Goal: Book appointment/travel/reservation

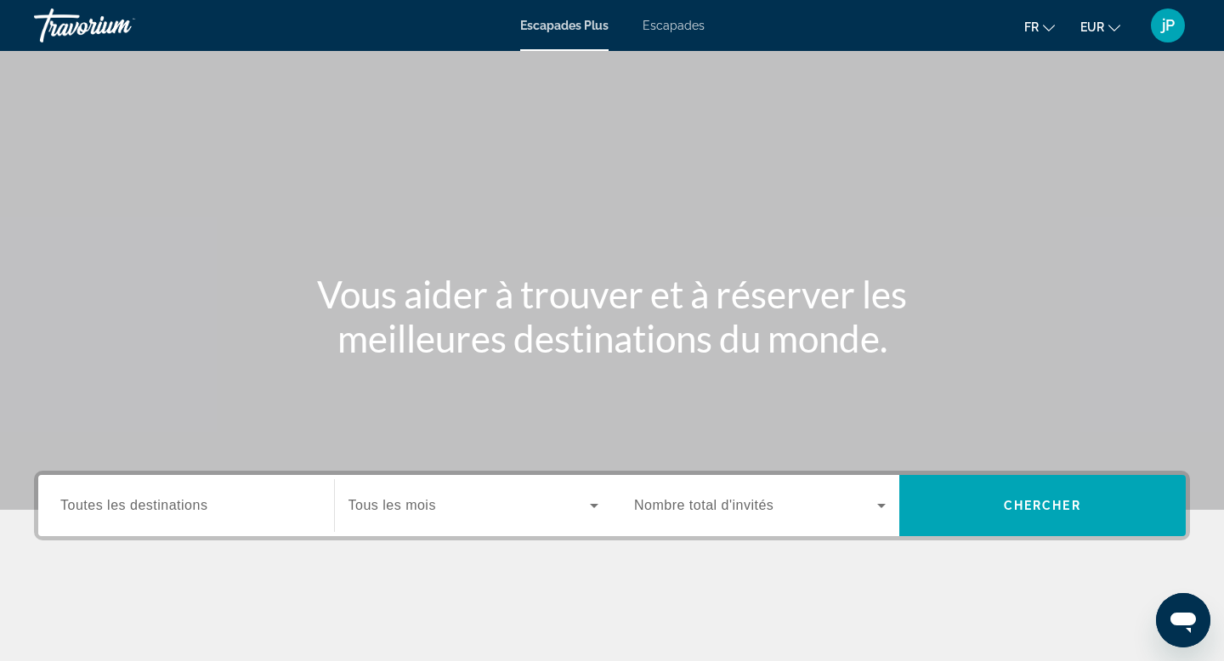
click at [686, 31] on font "Escapades" at bounding box center [674, 26] width 62 height 14
click at [118, 510] on span "Toutes les destinations" at bounding box center [133, 505] width 147 height 14
click at [118, 510] on input "Destination Toutes les destinations" at bounding box center [186, 506] width 252 height 20
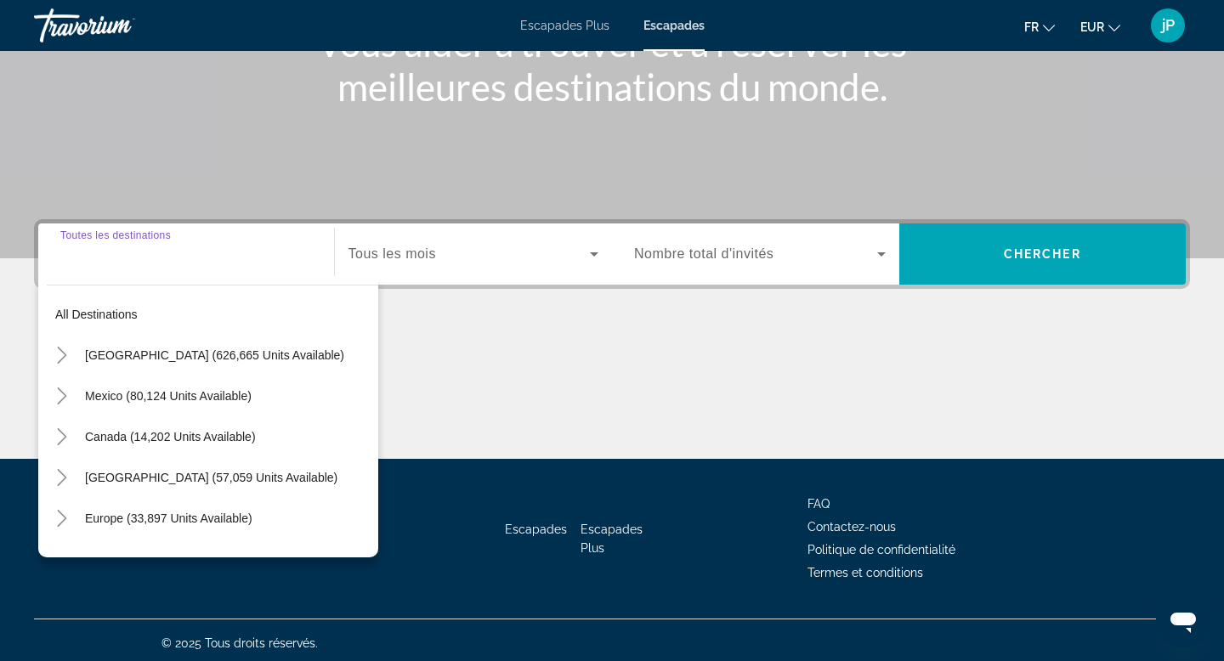
scroll to position [258, 0]
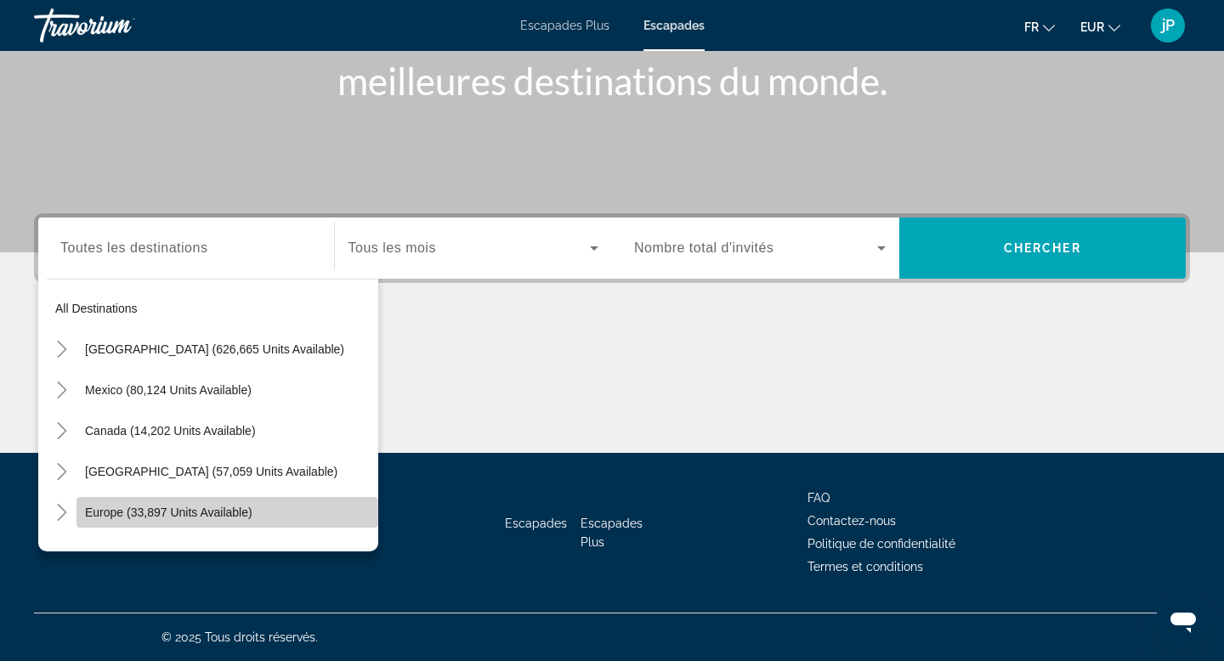
click at [112, 517] on span "Europe (33,897 units available)" at bounding box center [168, 513] width 167 height 14
type input "**********"
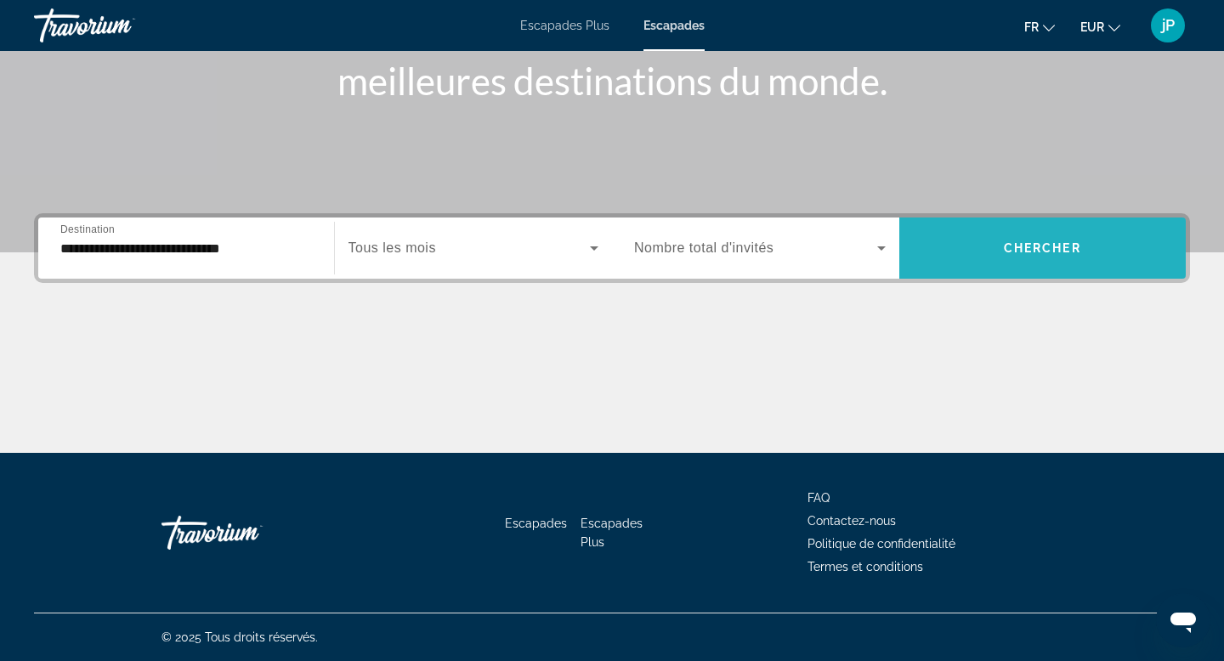
click at [1033, 226] on span "Search widget" at bounding box center [1042, 248] width 287 height 61
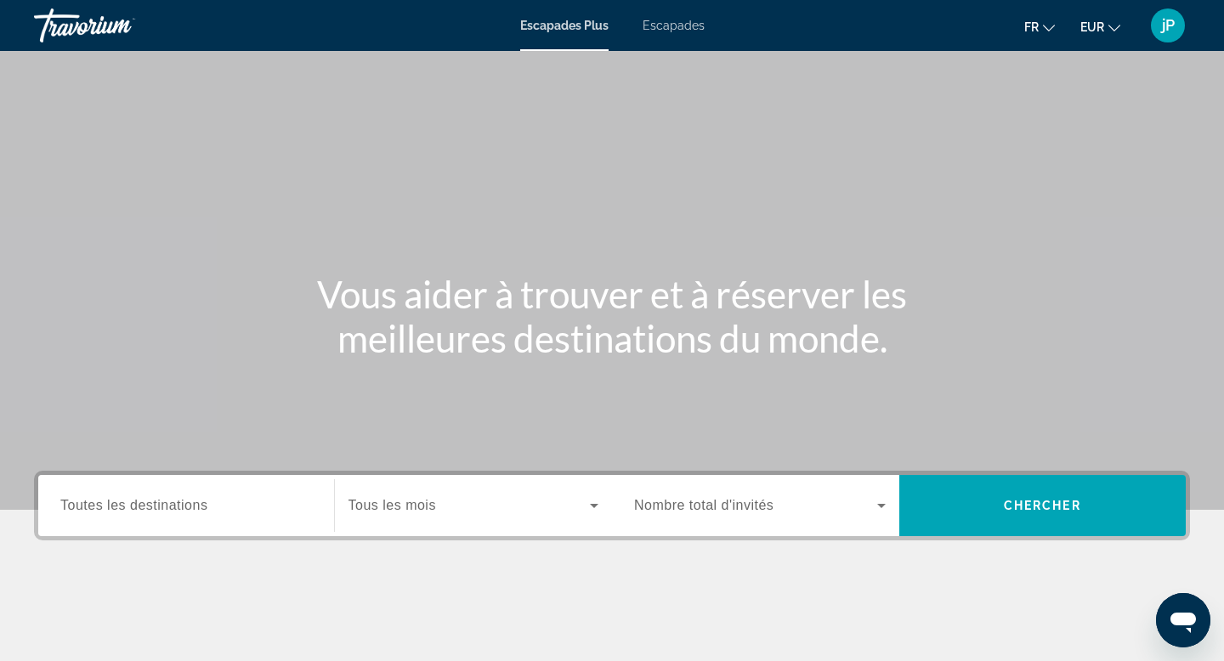
click at [673, 26] on font "Escapades" at bounding box center [674, 26] width 62 height 14
click at [567, 27] on font "Escapades Plus" at bounding box center [564, 26] width 89 height 14
click at [669, 29] on font "Escapades" at bounding box center [674, 26] width 62 height 14
click at [146, 516] on div "Search widget" at bounding box center [186, 506] width 252 height 48
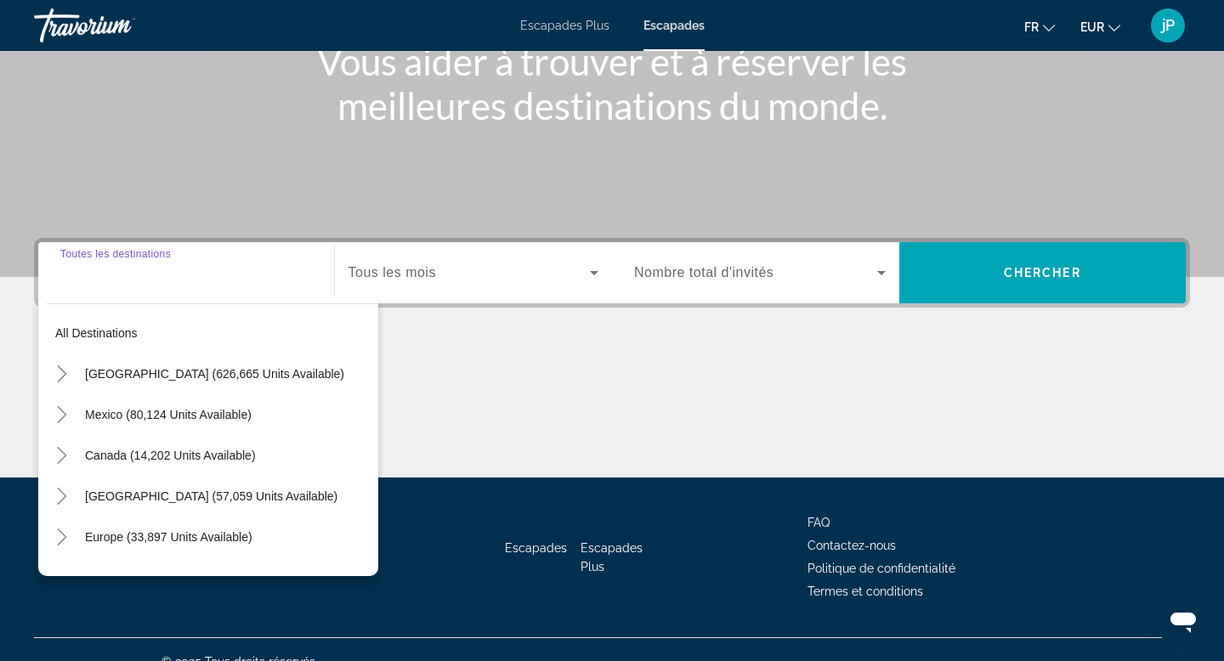
scroll to position [258, 0]
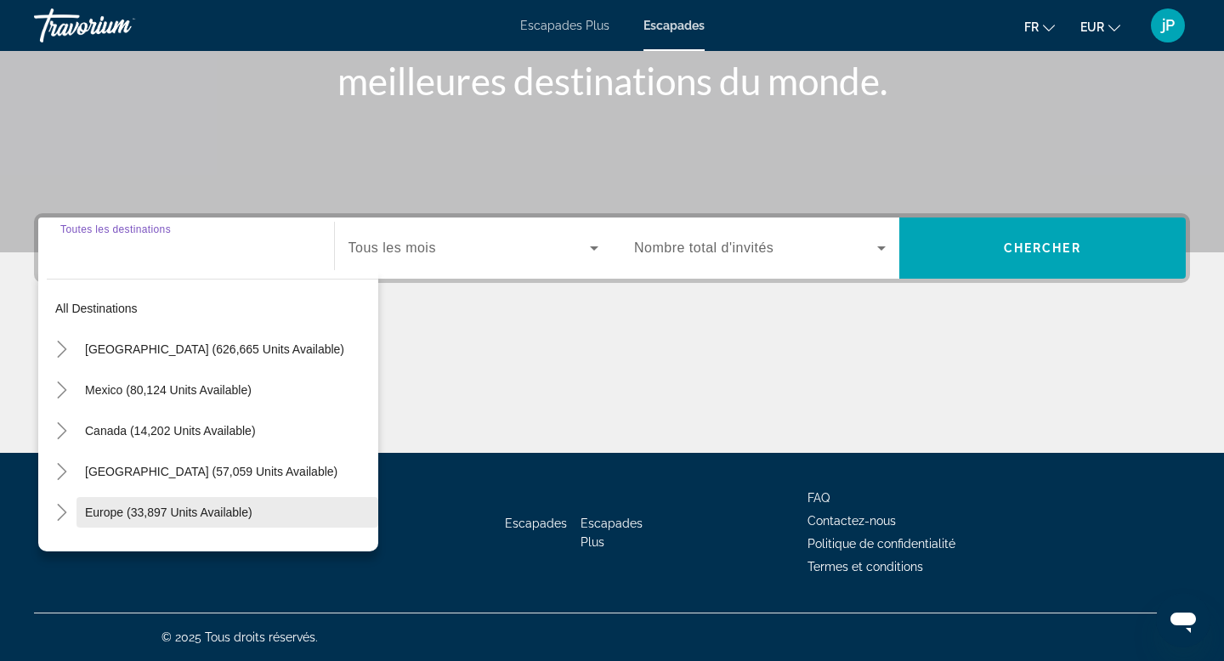
click at [116, 516] on span "Europe (33,897 units available)" at bounding box center [168, 513] width 167 height 14
type input "**********"
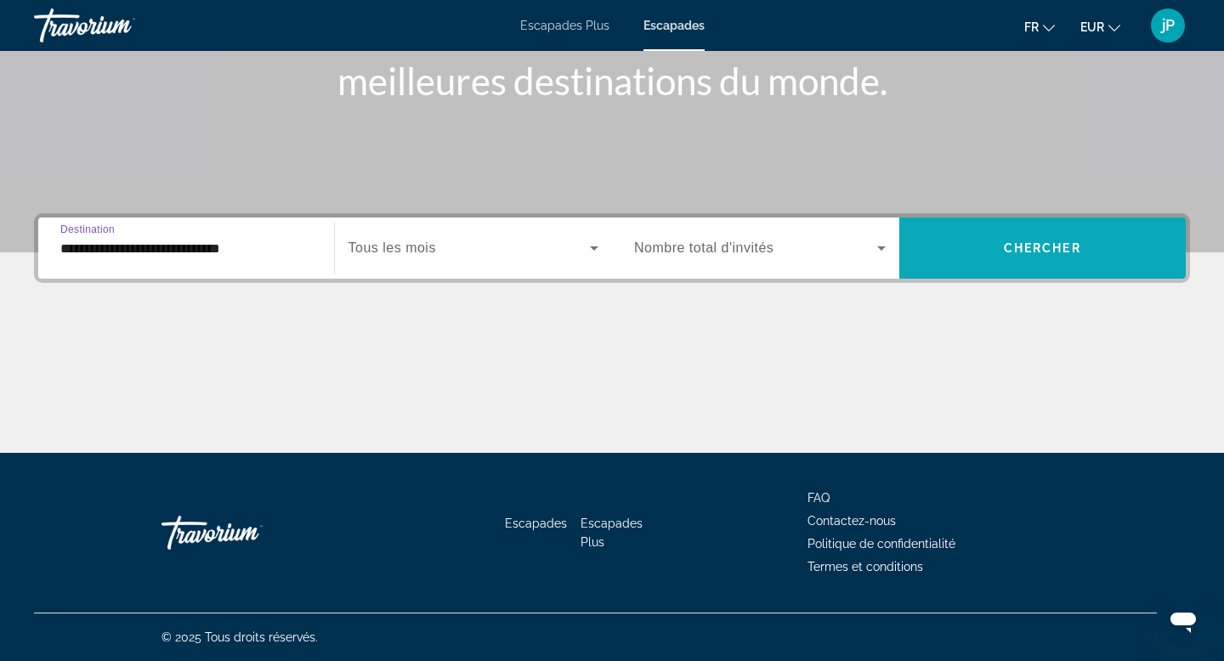
click at [1041, 235] on span "Search widget" at bounding box center [1042, 248] width 287 height 41
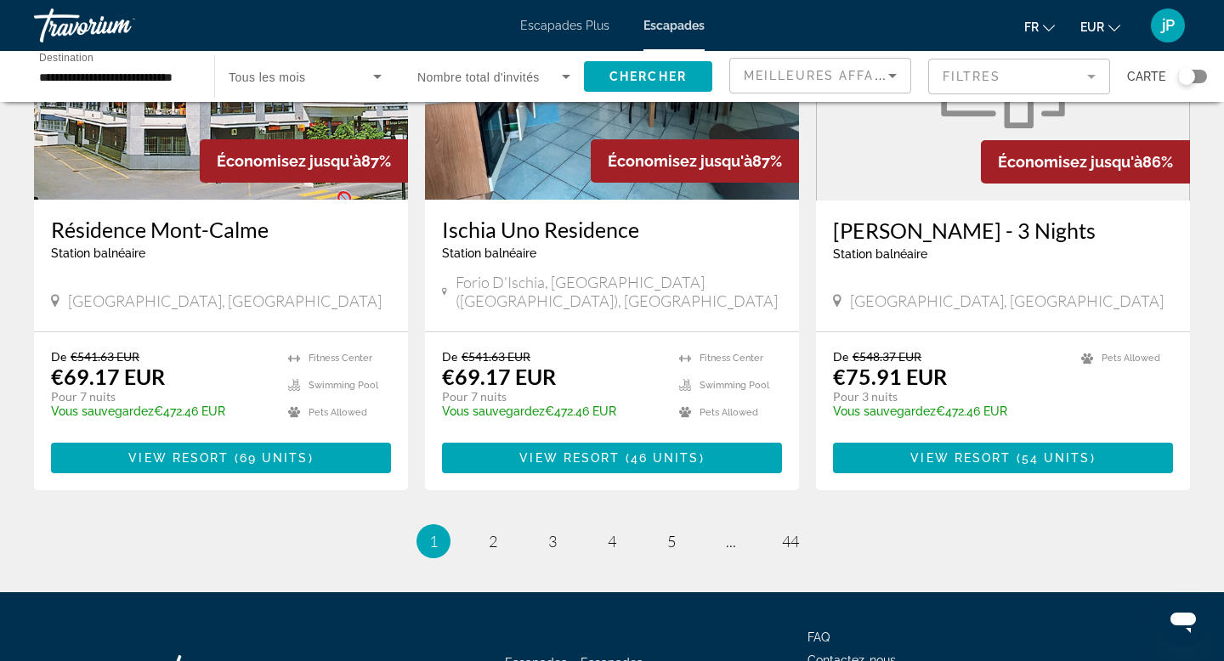
scroll to position [2115, 0]
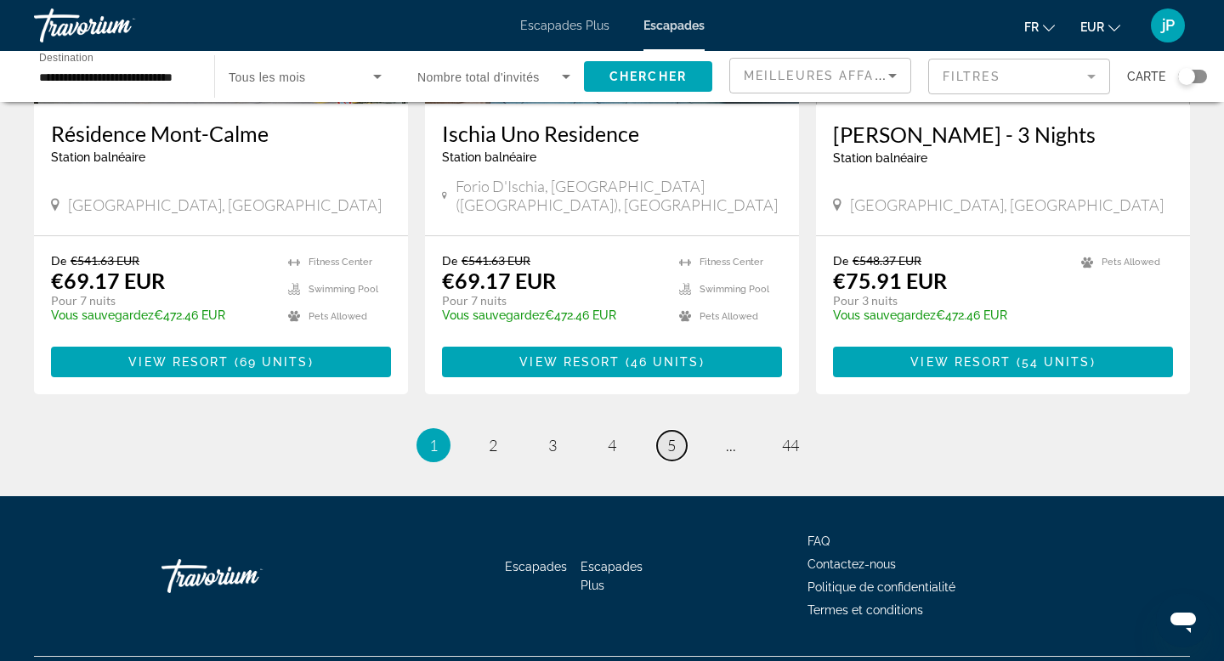
click at [676, 436] on span "5" at bounding box center [671, 445] width 9 height 19
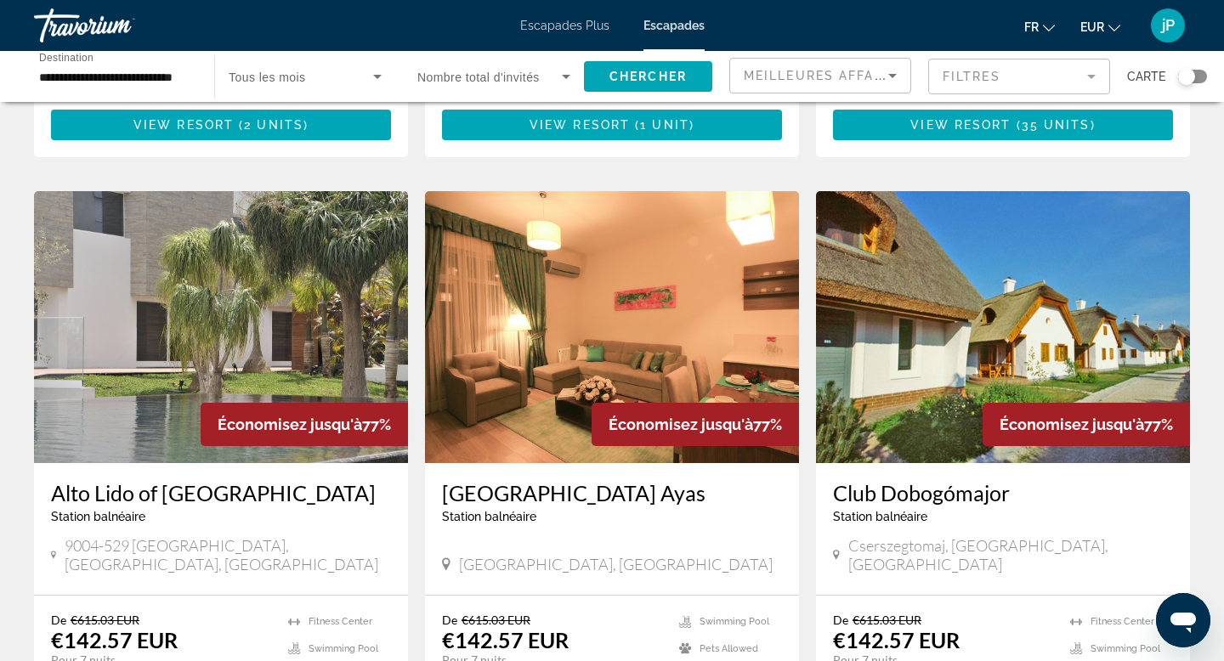
scroll to position [1787, 0]
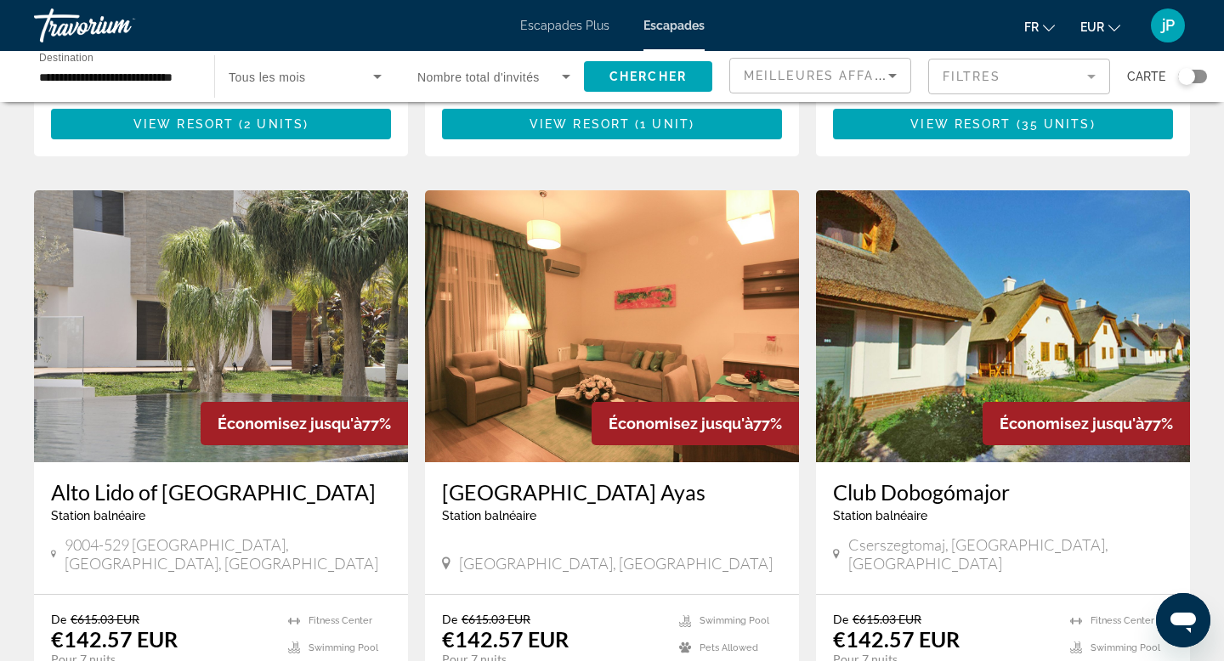
click at [232, 262] on img "Contenu principal" at bounding box center [221, 326] width 374 height 272
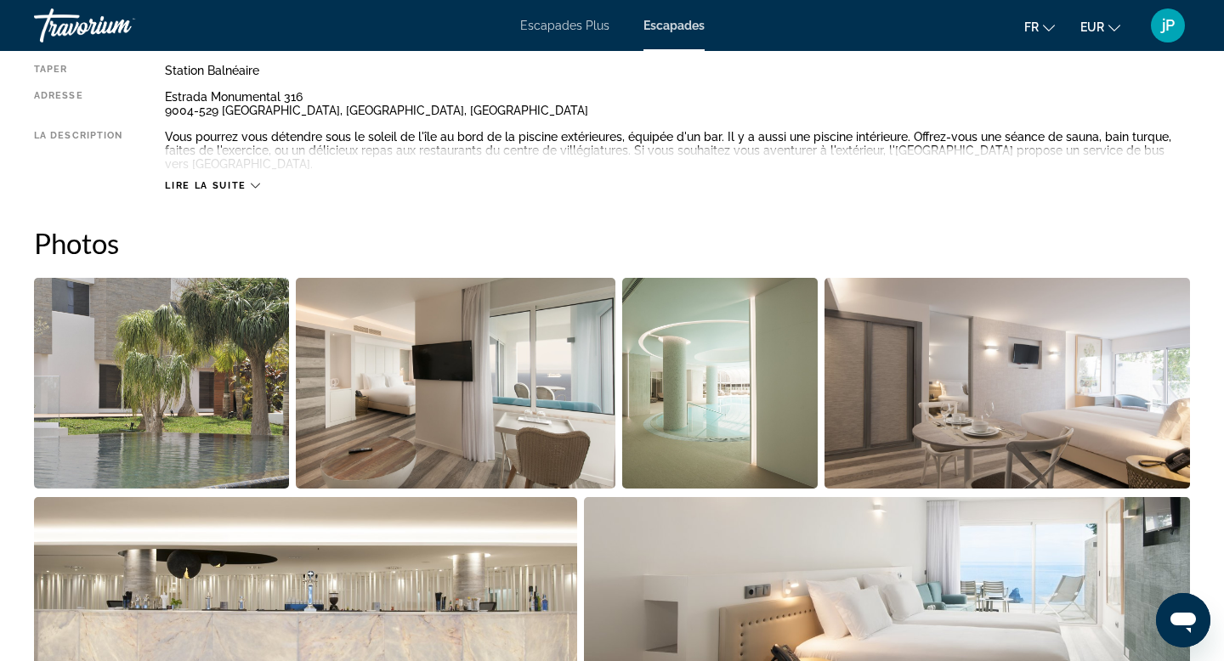
scroll to position [635, 0]
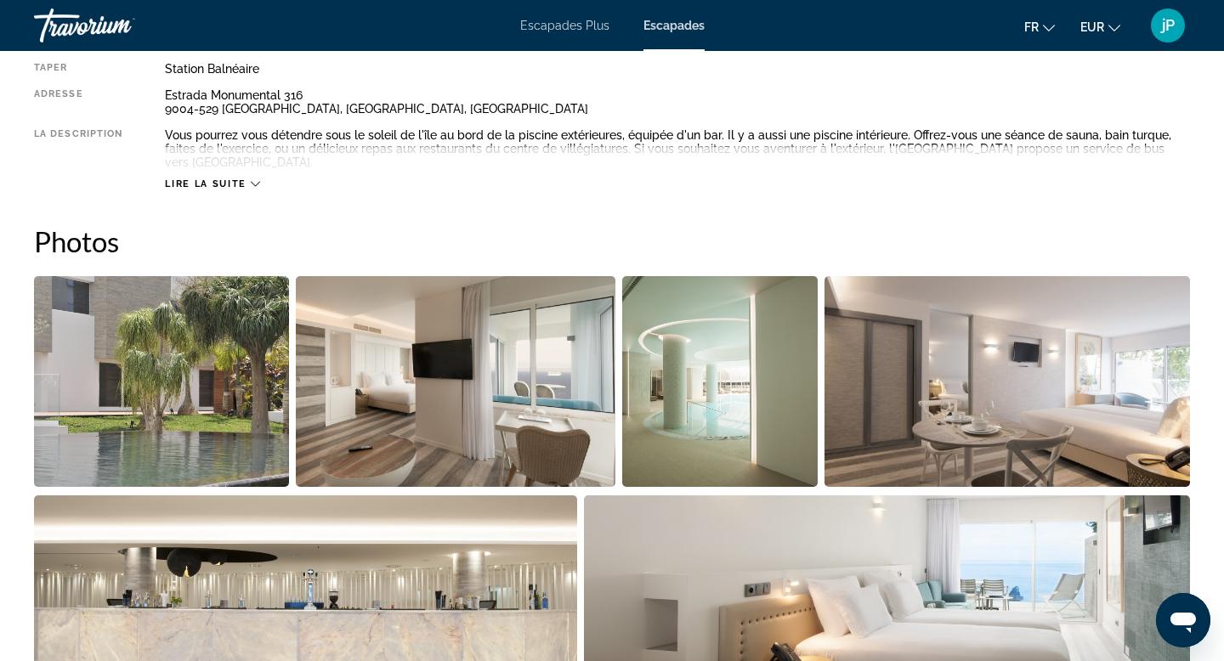
click at [164, 347] on img "Open full-screen image slider" at bounding box center [161, 381] width 255 height 211
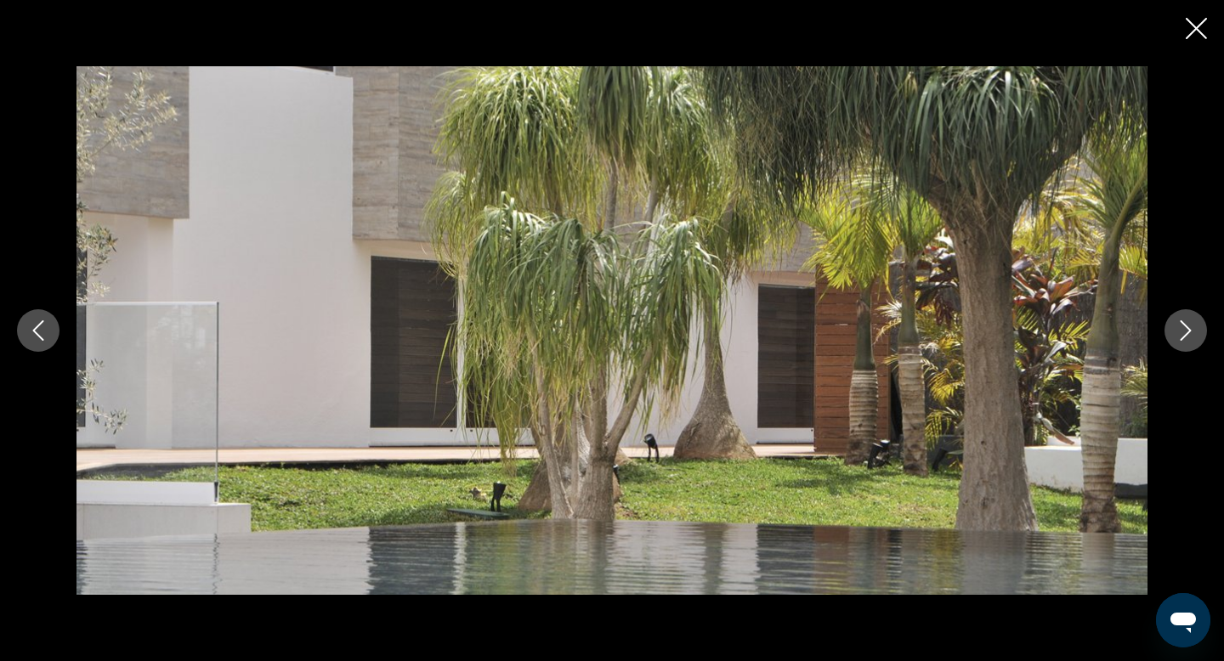
click at [1177, 337] on icon "Next image" at bounding box center [1186, 330] width 20 height 20
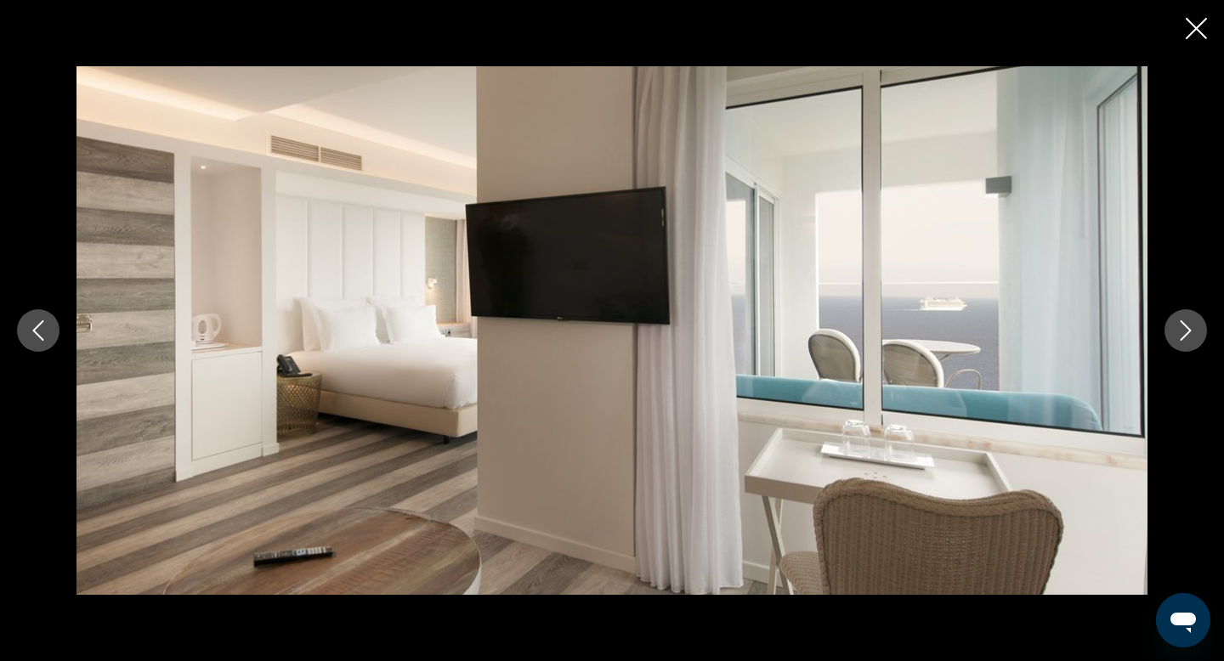
click at [1177, 337] on icon "Next image" at bounding box center [1186, 330] width 20 height 20
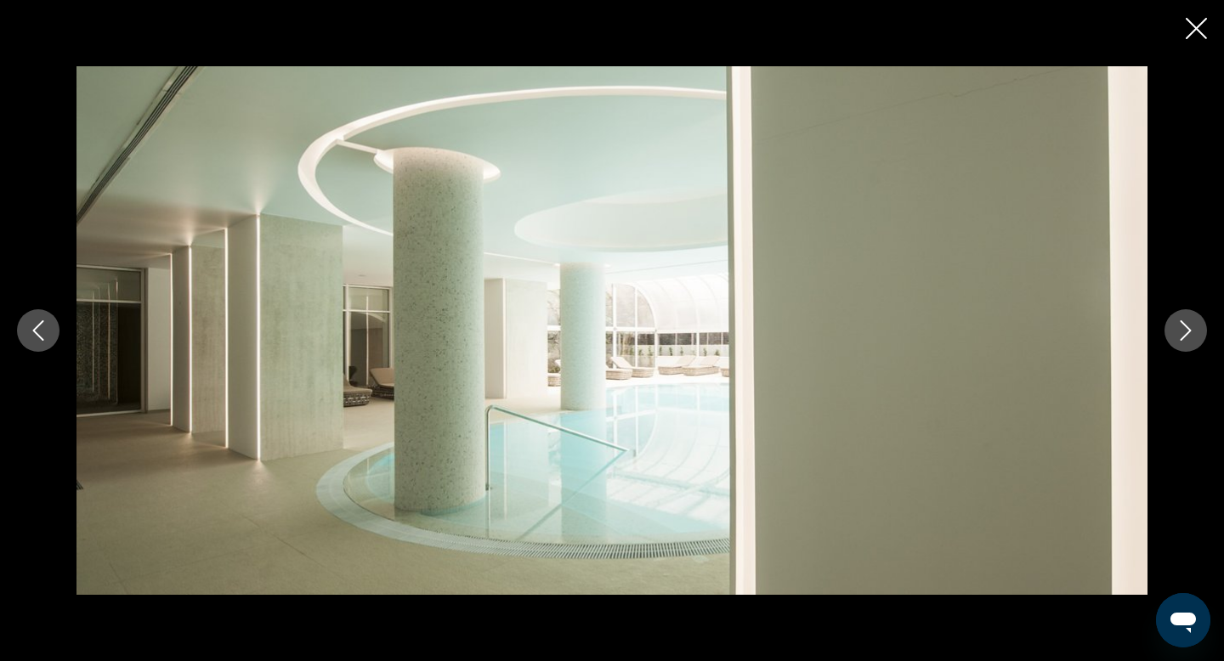
click at [1177, 337] on icon "Next image" at bounding box center [1186, 330] width 20 height 20
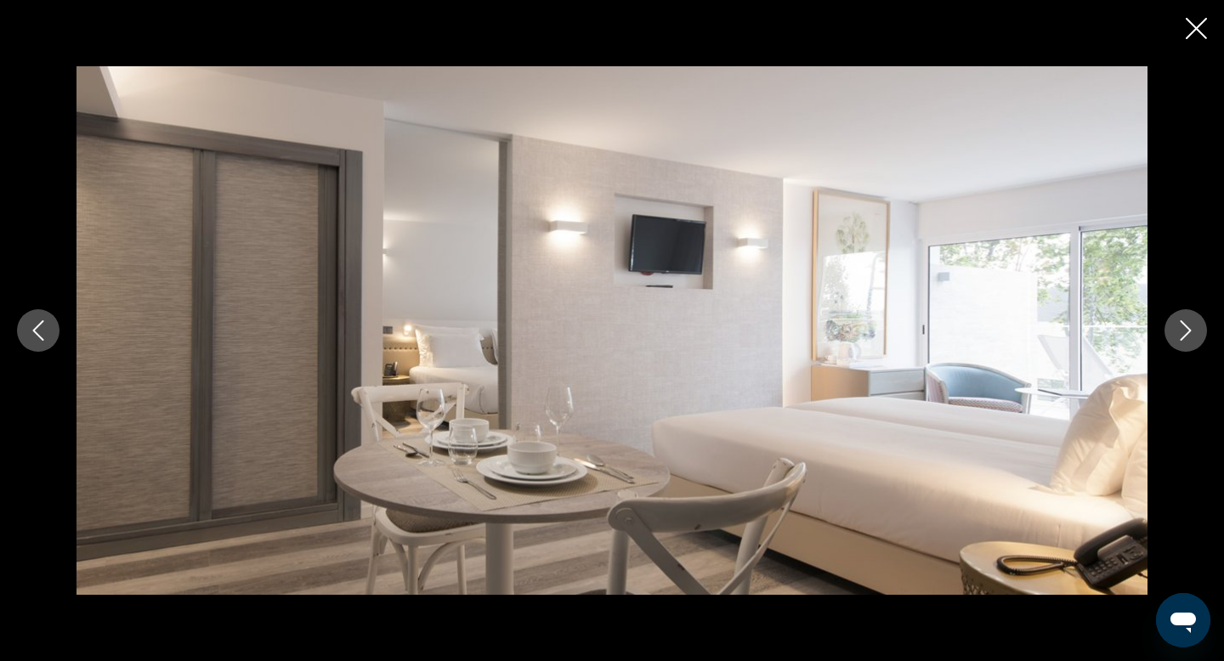
click at [1177, 337] on icon "Next image" at bounding box center [1186, 330] width 20 height 20
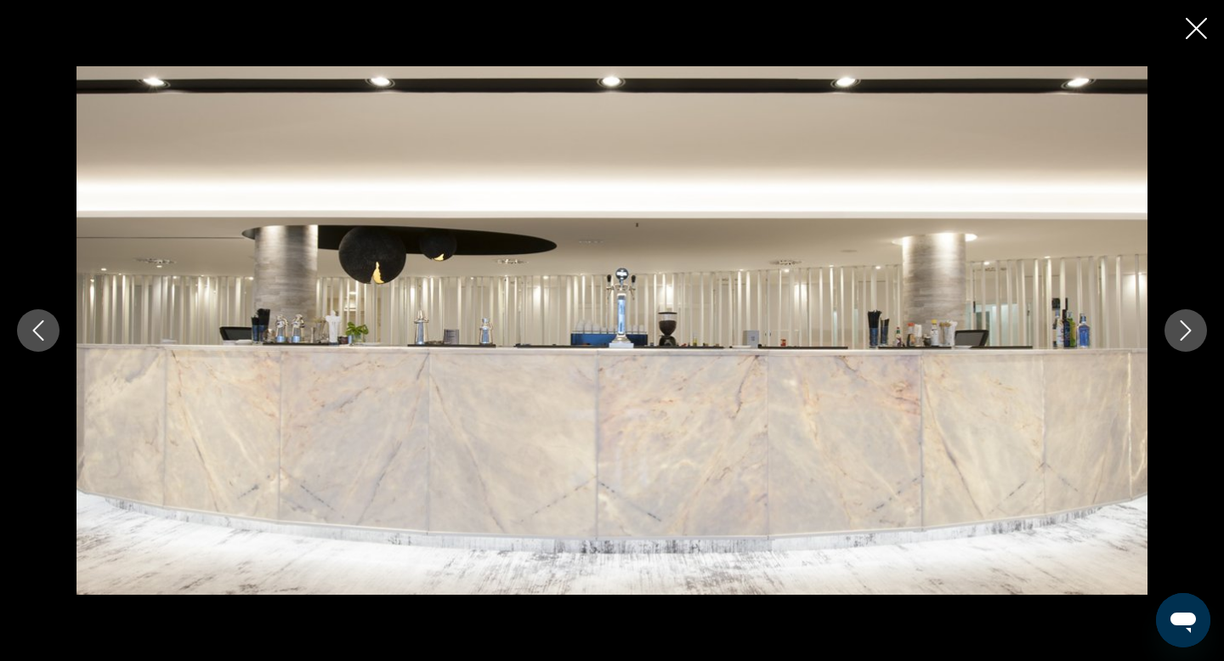
click at [1177, 337] on icon "Next image" at bounding box center [1186, 330] width 20 height 20
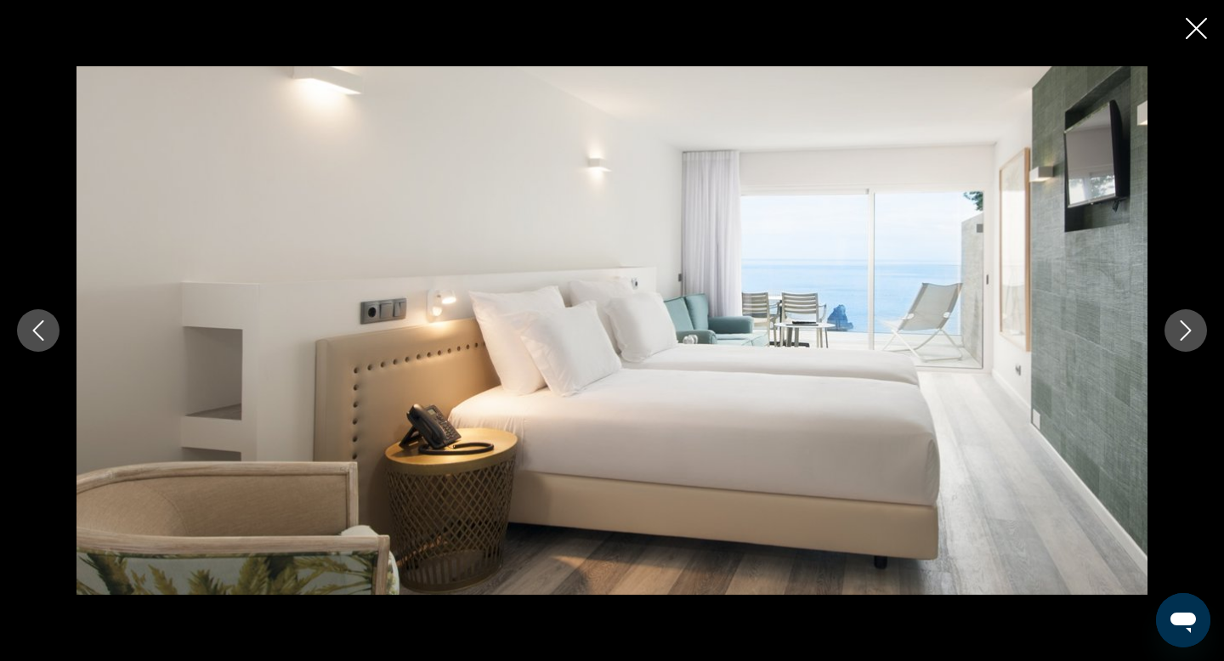
click at [1177, 337] on icon "Next image" at bounding box center [1186, 330] width 20 height 20
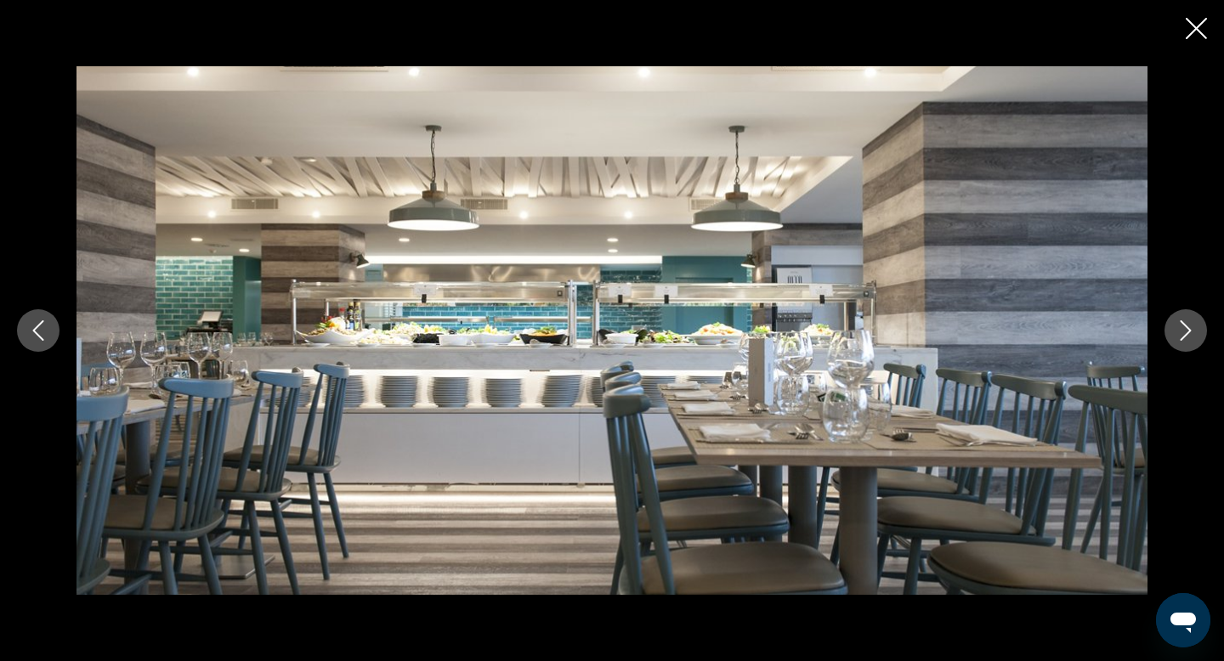
click at [1177, 337] on icon "Next image" at bounding box center [1186, 330] width 20 height 20
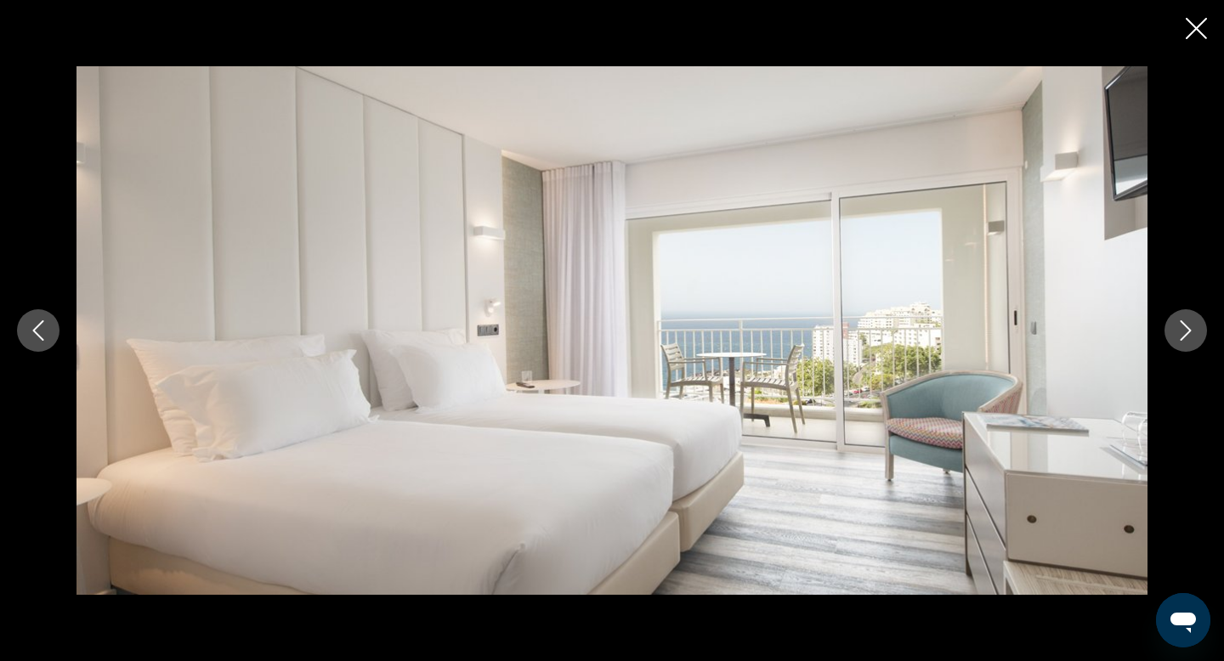
click at [1177, 337] on icon "Next image" at bounding box center [1186, 330] width 20 height 20
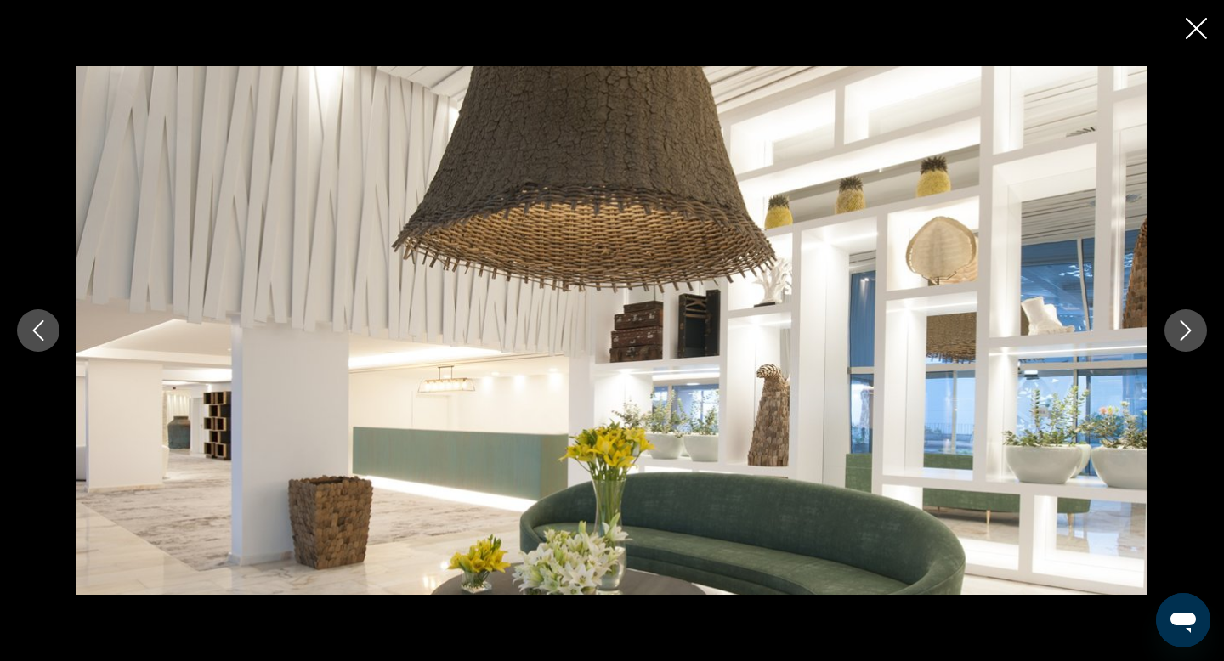
click at [1177, 337] on icon "Next image" at bounding box center [1186, 330] width 20 height 20
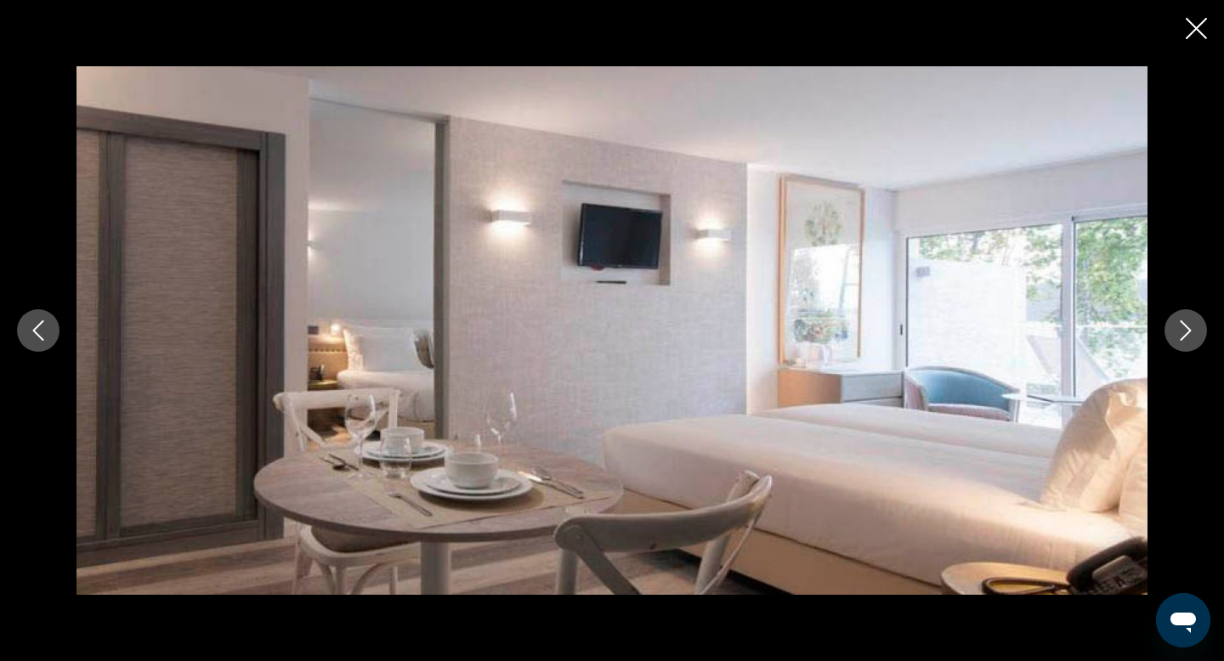
click at [1177, 337] on icon "Next image" at bounding box center [1186, 330] width 20 height 20
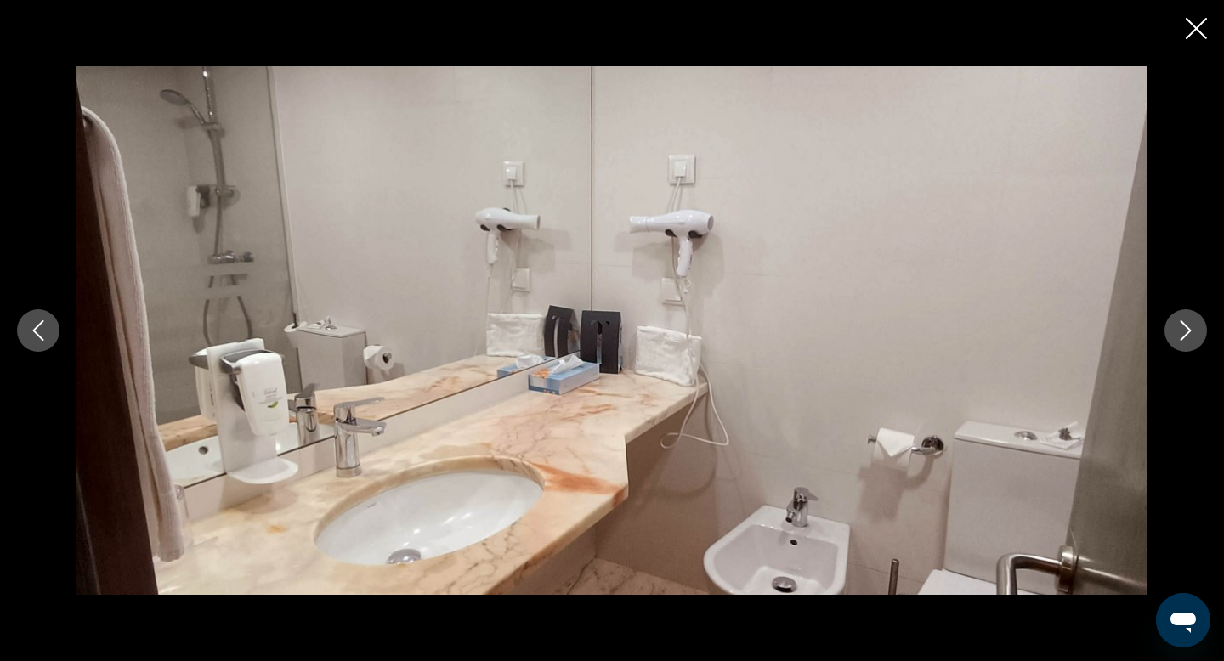
scroll to position [935, 0]
click at [1198, 30] on icon "Close slideshow" at bounding box center [1196, 28] width 21 height 21
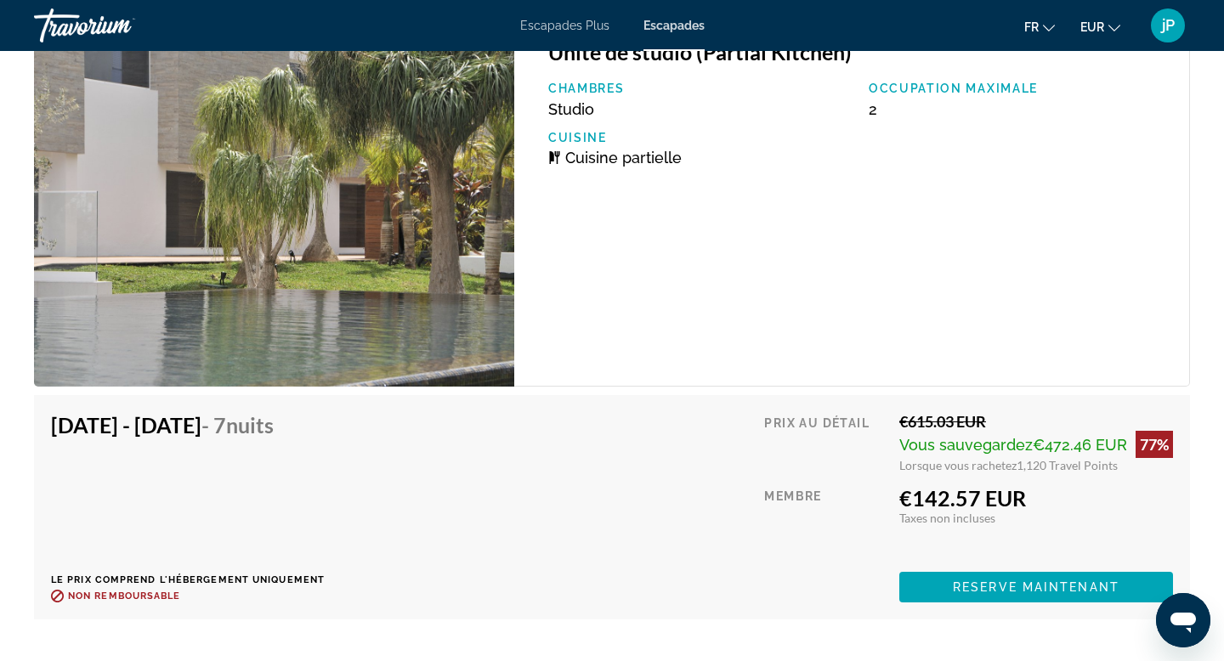
scroll to position [3295, 0]
